Goal: Task Accomplishment & Management: Complete application form

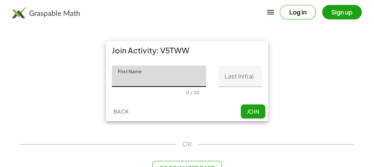
click at [173, 82] on input "First Name" at bounding box center [159, 76] width 94 height 21
click at [122, 84] on input "First Name" at bounding box center [159, 76] width 94 height 21
click at [125, 76] on input "First Name" at bounding box center [159, 76] width 94 height 21
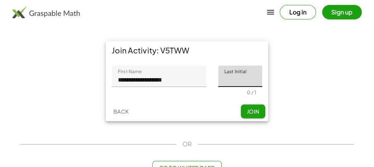
click at [179, 83] on input "**********" at bounding box center [159, 76] width 94 height 21
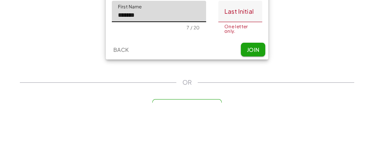
type input "*******"
click at [246, 79] on input "Last Initial" at bounding box center [240, 76] width 44 height 21
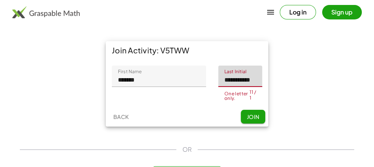
click at [260, 117] on button "Join" at bounding box center [253, 117] width 24 height 14
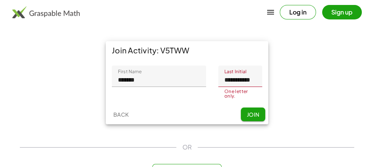
click at [255, 81] on input "**********" at bounding box center [240, 76] width 44 height 21
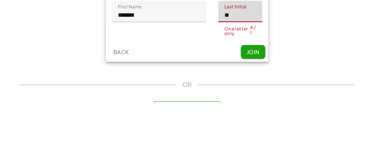
type input "*"
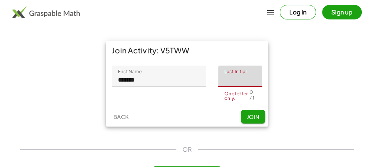
click at [150, 81] on input "*******" at bounding box center [159, 76] width 94 height 21
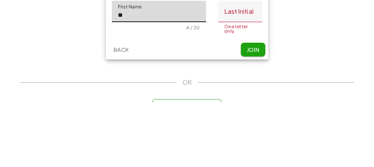
type input "*"
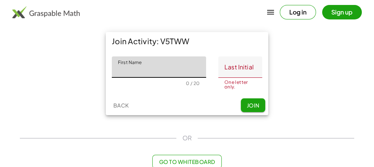
scroll to position [37, 0]
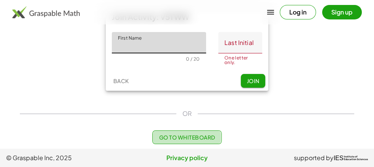
click at [210, 134] on span "Go to Whiteboard" at bounding box center [187, 137] width 56 height 7
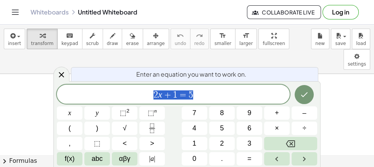
scroll to position [44, 0]
click at [290, 145] on icon "Backspace" at bounding box center [290, 143] width 9 height 9
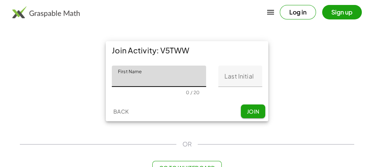
click at [192, 82] on input "First Name" at bounding box center [159, 76] width 94 height 21
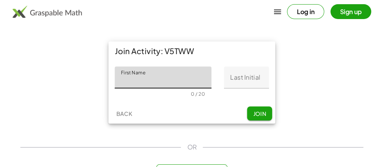
click at [250, 78] on input "Last Initial" at bounding box center [240, 76] width 44 height 21
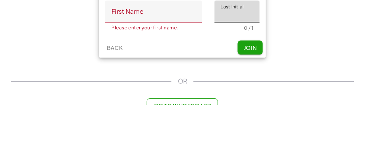
type input "*"
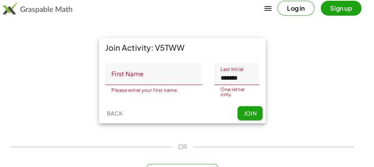
click at [245, 111] on button "Join" at bounding box center [253, 115] width 24 height 14
click at [244, 76] on input "*******" at bounding box center [240, 76] width 44 height 21
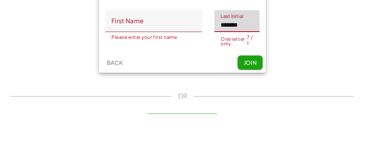
click at [249, 77] on input "*******" at bounding box center [240, 76] width 44 height 21
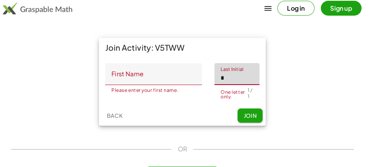
click at [250, 66] on input "*" at bounding box center [240, 76] width 44 height 21
type input "*"
click at [243, 117] on button "Join" at bounding box center [253, 117] width 24 height 14
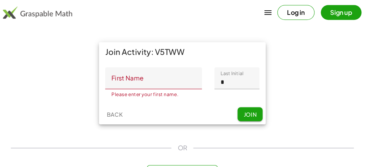
click at [157, 79] on input "First Name" at bounding box center [159, 76] width 94 height 21
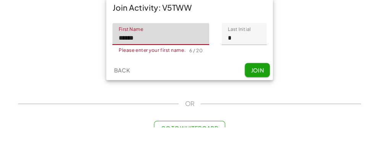
type input "*******"
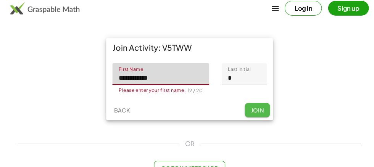
type input "**********"
click at [259, 114] on span "Join" at bounding box center [253, 111] width 13 height 7
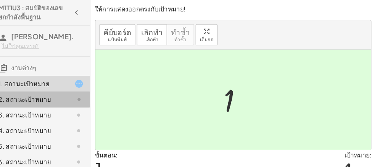
click at [79, 96] on div at bounding box center [78, 96] width 21 height 9
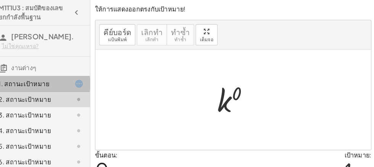
click at [53, 86] on div "1. สถานะเป้าหมาย" at bounding box center [36, 81] width 61 height 9
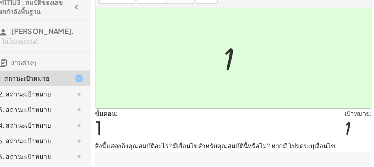
scroll to position [38, 0]
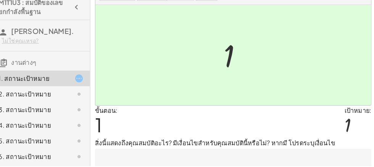
click at [331, 158] on textarea at bounding box center [235, 165] width 270 height 31
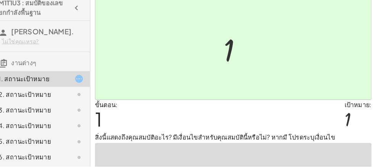
scroll to position [59, 0]
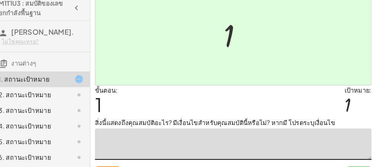
type textarea "*"
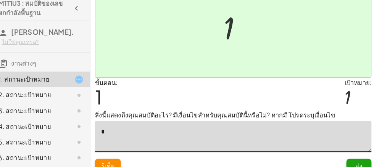
scroll to position [76, 0]
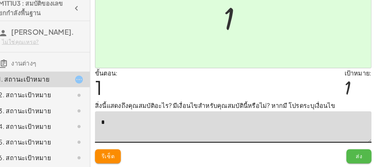
click at [359, 157] on font "ส่ง" at bounding box center [357, 156] width 6 height 7
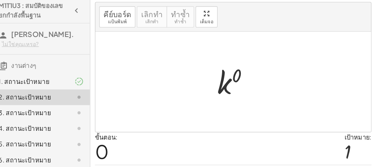
scroll to position [0, 0]
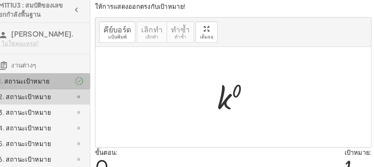
click at [74, 83] on div at bounding box center [78, 81] width 21 height 9
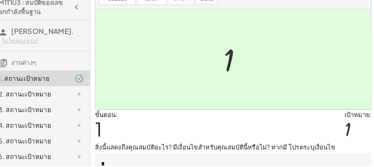
scroll to position [35, 0]
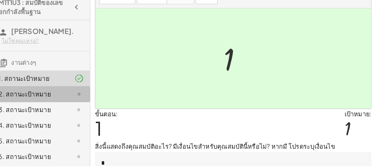
click at [60, 96] on div "2. สถานะเป้าหมาย" at bounding box center [36, 96] width 61 height 9
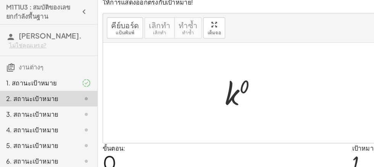
scroll to position [0, 0]
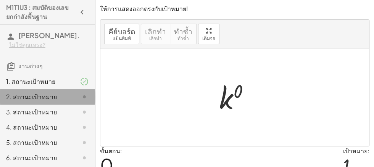
click at [74, 100] on div at bounding box center [78, 96] width 21 height 9
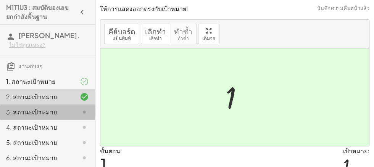
click at [69, 112] on div at bounding box center [78, 112] width 21 height 9
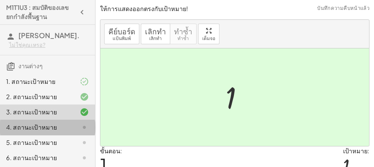
click at [88, 150] on div "4. สถานะเป้าหมาย" at bounding box center [47, 157] width 95 height 15
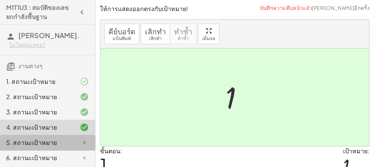
click at [81, 145] on icon at bounding box center [84, 142] width 9 height 9
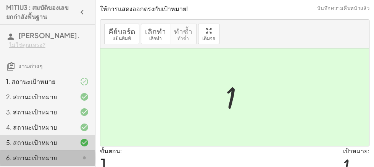
click at [79, 158] on div at bounding box center [78, 157] width 21 height 9
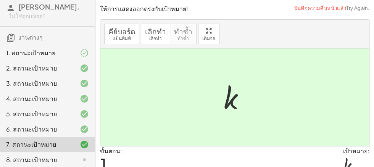
scroll to position [35, 0]
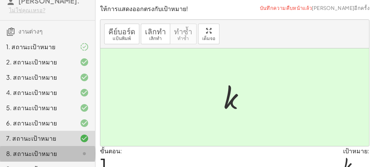
click at [85, 153] on icon at bounding box center [84, 153] width 9 height 9
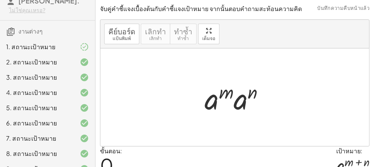
scroll to position [62, 0]
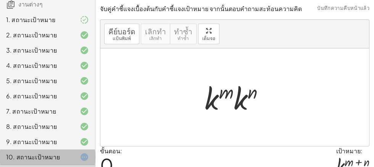
click at [77, 159] on div at bounding box center [78, 157] width 21 height 9
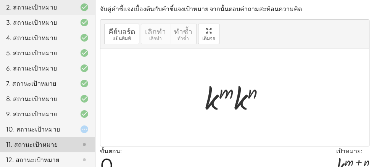
scroll to position [90, 0]
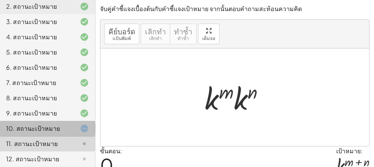
click at [36, 126] on font "10. สถานะเป้าหมาย" at bounding box center [33, 128] width 54 height 8
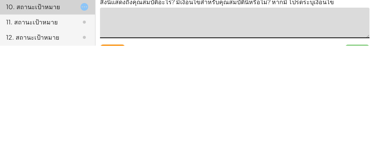
scroll to position [59, 0]
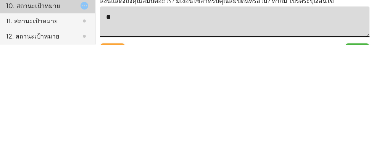
type textarea "***"
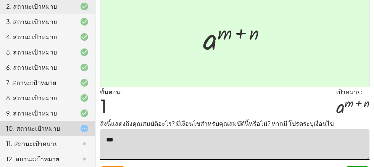
scroll to position [76, 0]
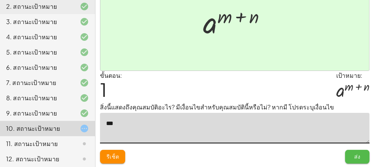
click at [355, 158] on font "ส่ง" at bounding box center [357, 156] width 6 height 7
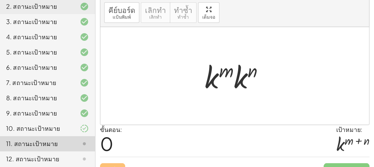
scroll to position [0, 0]
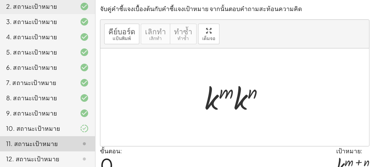
click at [35, 144] on font "11. สถานะเป้าหมาย" at bounding box center [32, 144] width 52 height 8
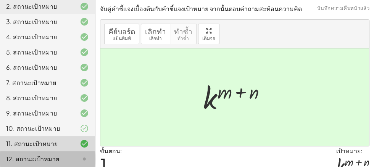
click at [82, 163] on icon at bounding box center [84, 159] width 9 height 9
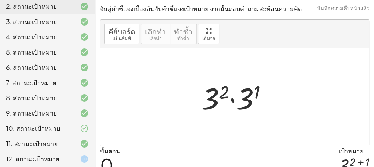
click at [88, 159] on icon at bounding box center [84, 159] width 9 height 9
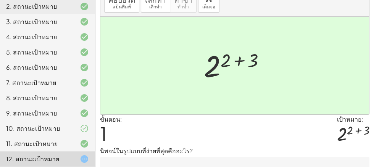
scroll to position [32, 0]
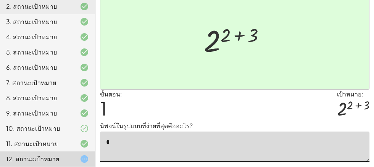
scroll to position [57, 0]
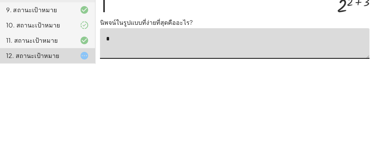
type textarea "**"
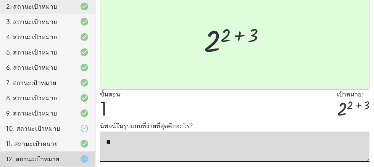
scroll to position [76, 0]
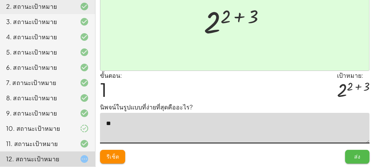
click at [358, 158] on font "ส่ง" at bounding box center [357, 156] width 6 height 7
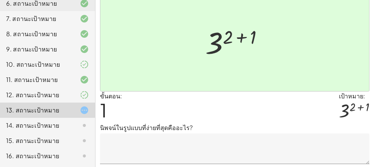
scroll to position [55, 0]
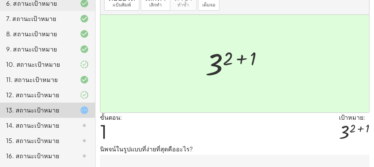
click at [316, 161] on textarea at bounding box center [235, 170] width 270 height 31
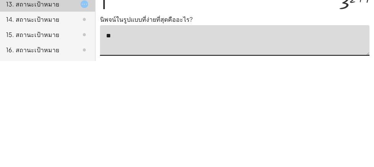
scroll to position [57, 0]
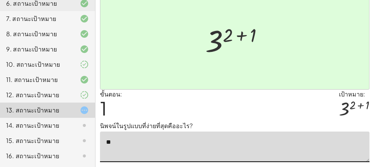
click at [274, 140] on textarea "**" at bounding box center [235, 147] width 270 height 31
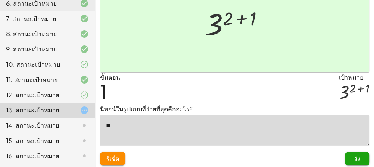
scroll to position [76, 0]
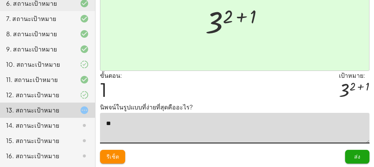
click at [313, 124] on textarea "**" at bounding box center [235, 128] width 270 height 31
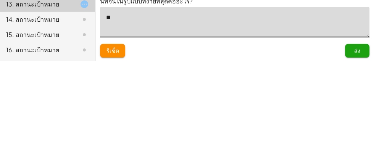
type textarea "*"
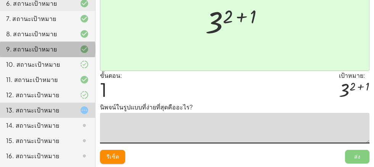
click at [20, 72] on div "9. สถานะเป้าหมาย" at bounding box center [47, 79] width 95 height 15
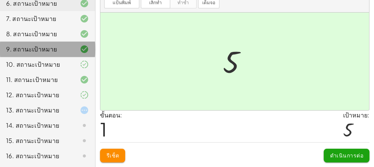
scroll to position [37, 0]
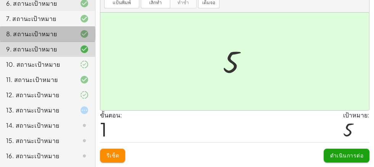
click at [31, 34] on font "8. สถานะเป้าหมาย" at bounding box center [31, 34] width 51 height 8
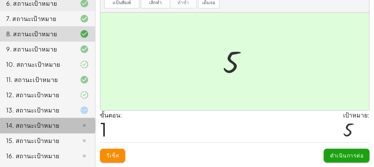
click at [26, 124] on font "14. สถานะเป้าหมาย" at bounding box center [32, 125] width 53 height 8
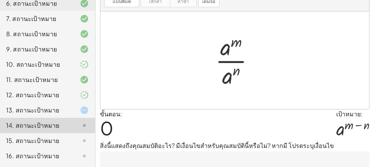
click at [29, 111] on font "13. สถานะเป้าหมาย" at bounding box center [32, 110] width 53 height 8
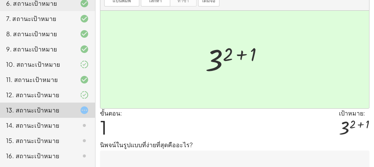
scroll to position [38, 0]
click at [129, 163] on textarea at bounding box center [235, 165] width 270 height 31
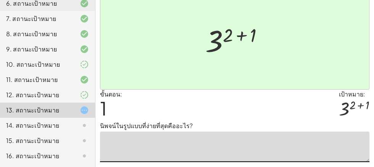
scroll to position [76, 0]
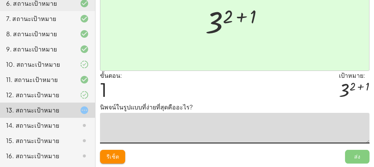
click at [248, 124] on textarea at bounding box center [235, 128] width 270 height 31
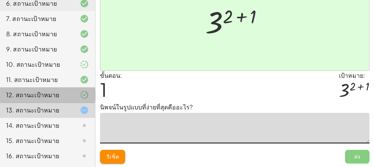
click at [22, 93] on font "12. สถานะเป้าหมาย" at bounding box center [32, 95] width 53 height 8
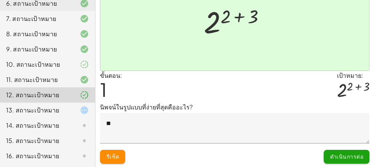
click at [269, 125] on textarea "**" at bounding box center [235, 128] width 270 height 31
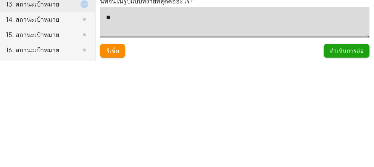
type textarea "*"
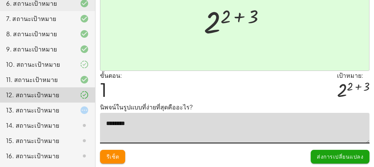
type textarea "********"
click at [357, 156] on font "ส่งการเปลี่ยนแปลง" at bounding box center [340, 156] width 47 height 7
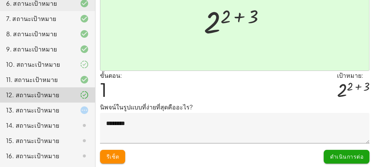
click at [347, 162] on button "ดำเนินการต่อ" at bounding box center [347, 157] width 46 height 14
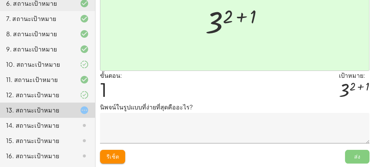
click at [334, 126] on textarea at bounding box center [235, 128] width 270 height 31
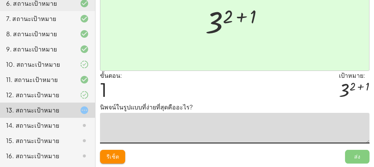
click at [332, 123] on textarea at bounding box center [235, 128] width 270 height 31
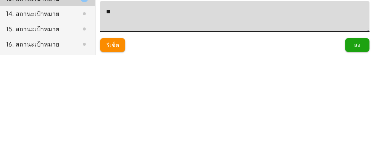
type textarea "*"
click at [305, 124] on textarea at bounding box center [235, 128] width 270 height 31
type textarea "********"
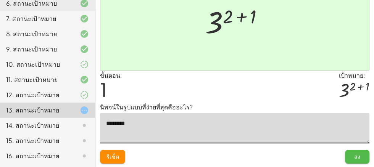
click at [355, 158] on font "ส่ง" at bounding box center [357, 156] width 6 height 7
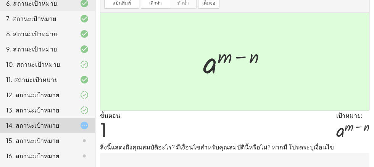
scroll to position [38, 0]
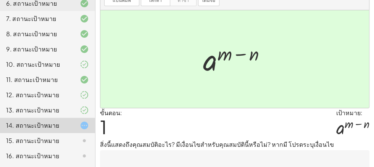
click at [116, 163] on textarea at bounding box center [235, 165] width 270 height 31
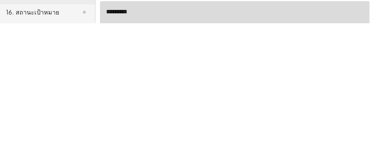
scroll to position [44, 0]
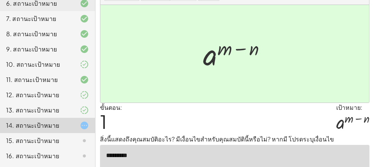
click at [261, 158] on textarea "*********" at bounding box center [235, 160] width 270 height 31
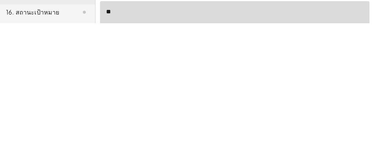
type textarea "*"
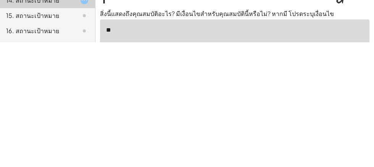
type textarea "***"
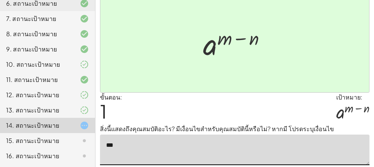
scroll to position [76, 0]
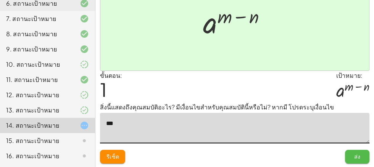
click at [357, 159] on font "ส่ง" at bounding box center [357, 156] width 6 height 7
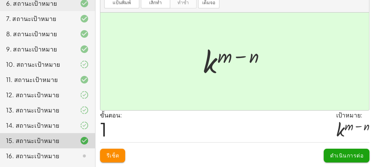
click at [139, 126] on div "ขั้นตอน: 1 เป้าหมาย: k ( + m − n )" at bounding box center [235, 127] width 270 height 32
click at [336, 158] on font "ดำเนินการต่อ" at bounding box center [346, 155] width 33 height 7
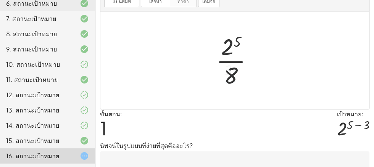
scroll to position [38, 0]
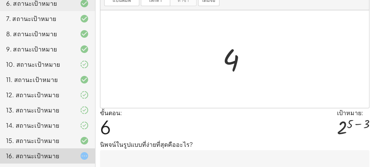
click at [207, 162] on textarea at bounding box center [235, 165] width 270 height 31
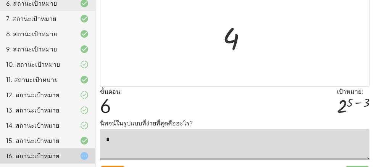
scroll to position [76, 0]
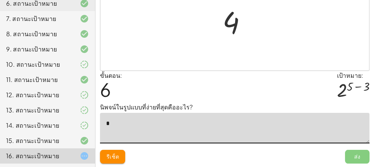
type textarea "*"
click at [359, 156] on span "ส่ง" at bounding box center [357, 157] width 24 height 14
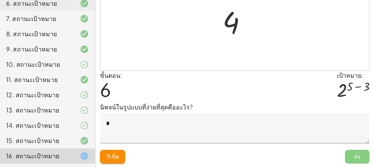
click at [357, 161] on span "ส่ง" at bounding box center [357, 157] width 24 height 14
click at [344, 126] on textarea "*" at bounding box center [235, 128] width 270 height 31
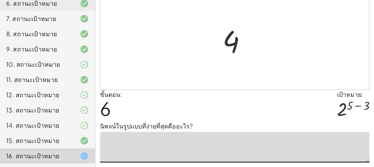
click at [215, 139] on textarea at bounding box center [235, 147] width 270 height 31
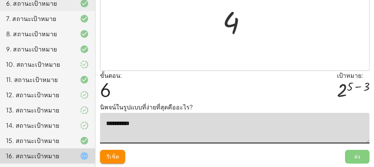
click at [355, 158] on span "ส่ง" at bounding box center [357, 157] width 24 height 14
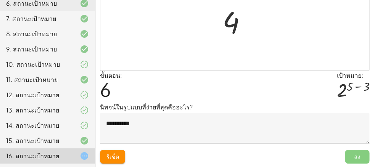
click at [122, 151] on button "รีเซ็ต" at bounding box center [112, 157] width 25 height 14
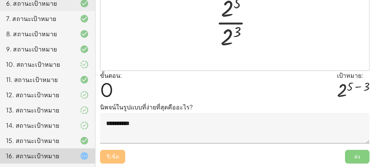
click at [159, 126] on textarea "**********" at bounding box center [235, 128] width 270 height 31
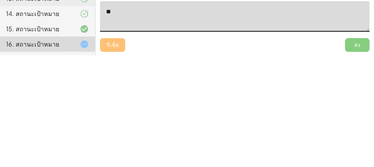
type textarea "*"
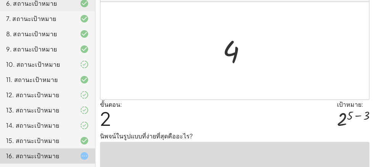
scroll to position [37, 0]
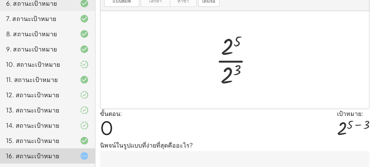
click at [125, 161] on textarea at bounding box center [235, 166] width 270 height 31
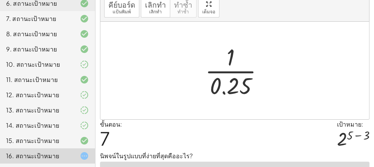
scroll to position [38, 0]
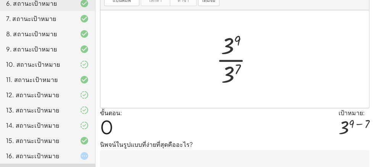
click at [205, 74] on div "· 3 9 · 3 7" at bounding box center [235, 59] width 60 height 63
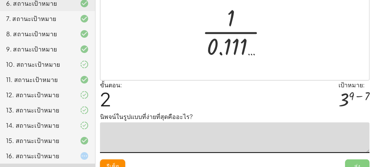
scroll to position [76, 0]
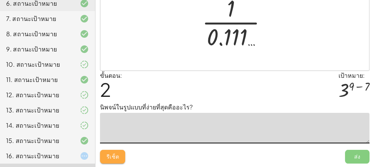
click at [111, 157] on font "รีเซ็ต" at bounding box center [112, 156] width 13 height 7
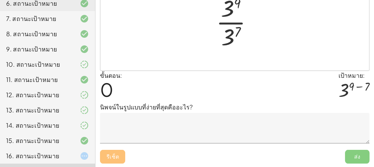
click at [59, 138] on div "15. สถานะเป้าหมาย" at bounding box center [36, 140] width 61 height 9
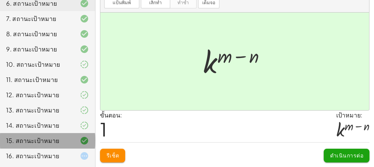
scroll to position [37, 0]
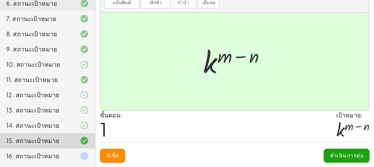
click at [54, 154] on font "16. สถานะเป้าหมาย" at bounding box center [32, 156] width 53 height 8
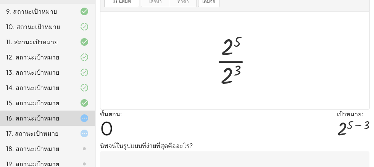
scroll to position [209, 0]
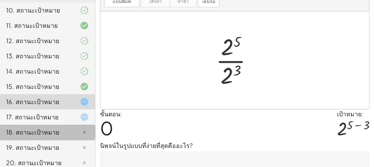
click at [50, 132] on font "18. สถานะเป้าหมาย" at bounding box center [32, 132] width 53 height 8
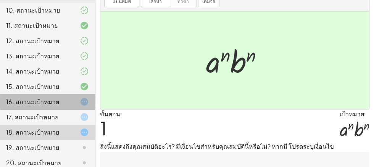
click at [43, 101] on font "16. สถานะเป้าหมาย" at bounding box center [32, 102] width 53 height 8
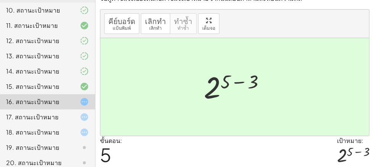
scroll to position [38, 0]
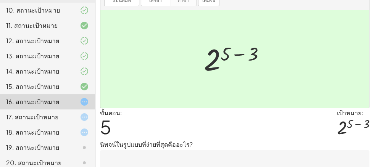
click at [87, 115] on icon at bounding box center [84, 117] width 9 height 9
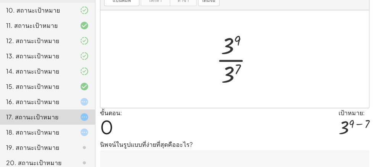
click at [74, 132] on div at bounding box center [78, 132] width 21 height 9
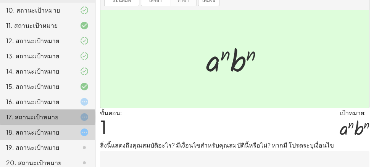
click at [83, 115] on icon at bounding box center [84, 117] width 9 height 9
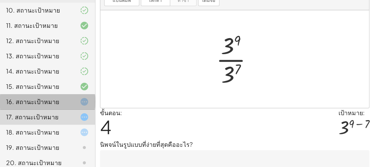
click at [42, 97] on div "16. สถานะเป้าหมาย" at bounding box center [36, 101] width 61 height 9
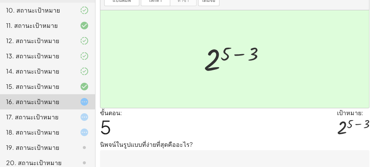
click at [210, 163] on textarea at bounding box center [235, 165] width 270 height 31
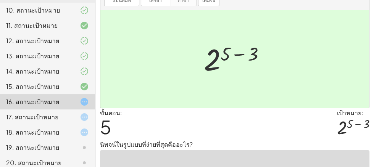
scroll to position [56, 0]
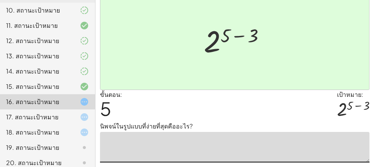
click at [245, 146] on textarea at bounding box center [235, 147] width 270 height 31
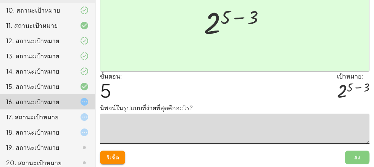
scroll to position [76, 0]
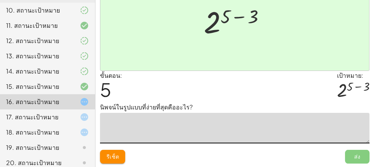
click at [247, 120] on textarea at bounding box center [235, 128] width 270 height 31
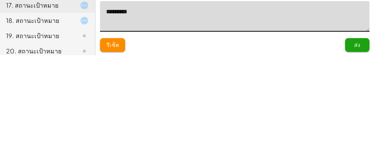
type textarea "**********"
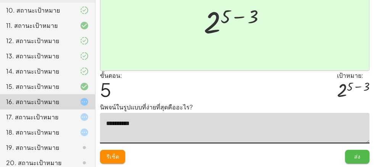
click at [350, 158] on button "ส่ง" at bounding box center [357, 157] width 24 height 14
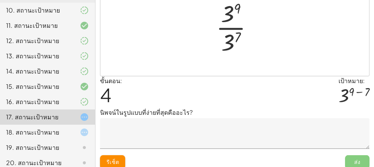
scroll to position [58, 0]
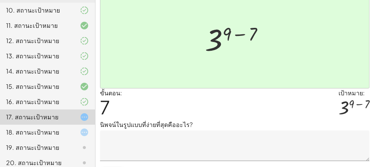
click at [141, 131] on textarea at bounding box center [235, 146] width 270 height 31
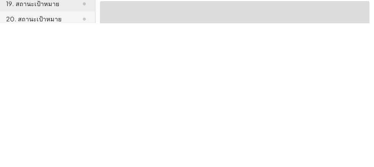
scroll to position [44, 0]
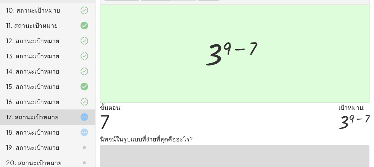
click at [280, 152] on textarea at bounding box center [235, 160] width 270 height 31
click at [265, 157] on textarea "*********" at bounding box center [235, 160] width 270 height 31
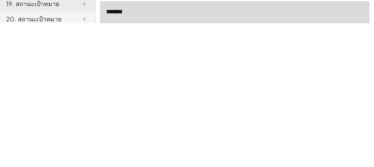
type textarea "********"
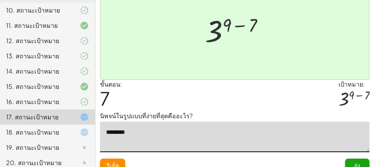
scroll to position [76, 0]
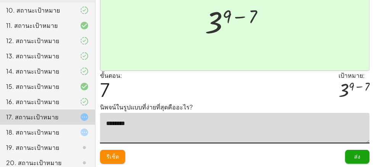
click at [354, 163] on button "ส่ง" at bounding box center [357, 157] width 24 height 14
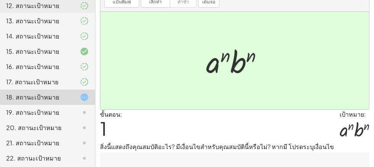
scroll to position [36, 0]
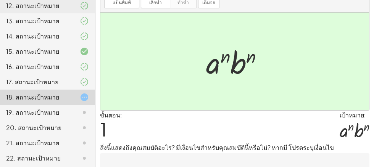
click at [230, 163] on textarea at bounding box center [235, 168] width 270 height 31
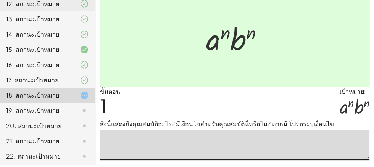
scroll to position [58, 0]
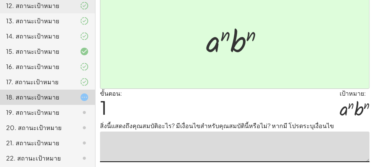
click at [188, 137] on textarea at bounding box center [235, 147] width 270 height 31
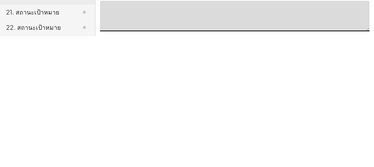
scroll to position [58, 0]
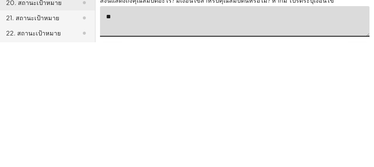
type textarea "*"
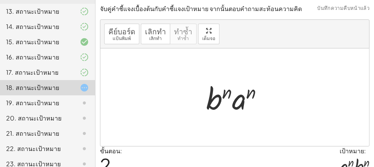
scroll to position [58, 0]
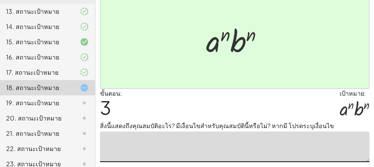
click at [140, 132] on textarea at bounding box center [235, 147] width 270 height 31
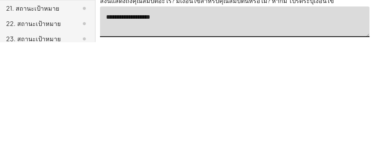
type textarea "**********"
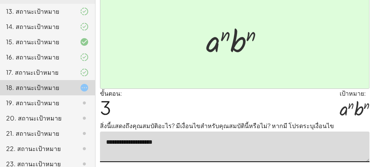
scroll to position [77, 0]
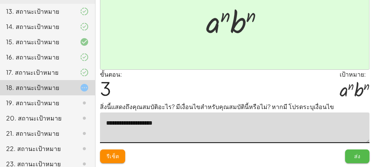
click at [355, 156] on font "ส่ง" at bounding box center [357, 156] width 6 height 7
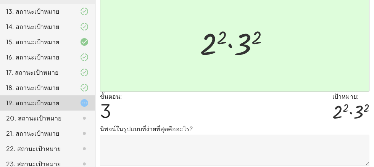
scroll to position [38, 0]
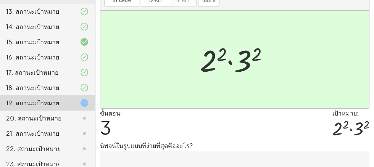
click at [178, 163] on textarea at bounding box center [235, 167] width 270 height 31
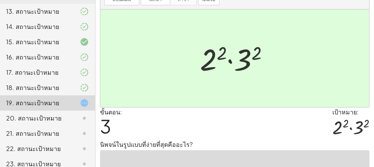
scroll to position [58, 0]
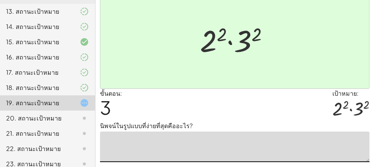
click at [232, 39] on div at bounding box center [237, 39] width 82 height 39
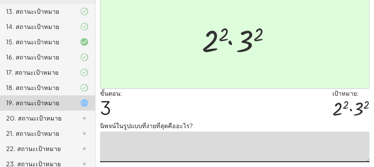
click at [242, 36] on div at bounding box center [237, 39] width 82 height 39
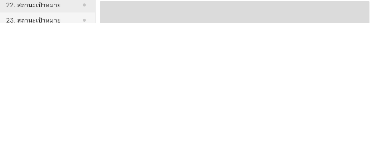
scroll to position [44, 0]
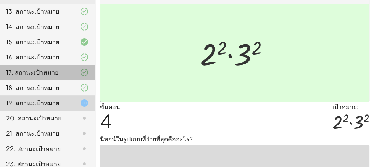
click at [55, 73] on font "17. สถานะเป้าหมาย" at bounding box center [32, 72] width 52 height 8
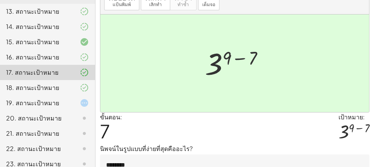
scroll to position [21, 0]
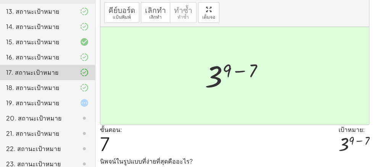
click at [72, 107] on div at bounding box center [78, 102] width 21 height 9
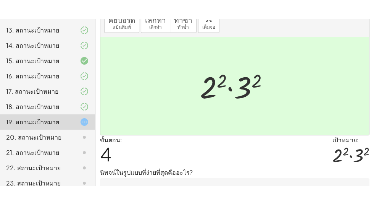
scroll to position [39, 0]
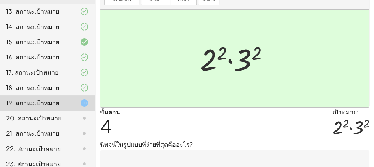
click at [160, 163] on textarea at bounding box center [235, 165] width 270 height 31
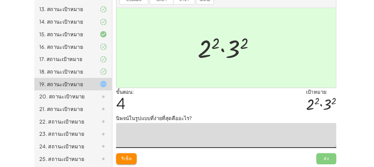
scroll to position [58, 0]
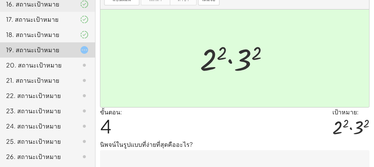
scroll to position [307, 0]
click at [241, 163] on textarea at bounding box center [235, 165] width 270 height 31
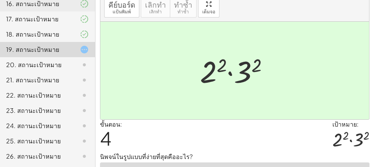
scroll to position [30, 0]
